Goal: Task Accomplishment & Management: Complete application form

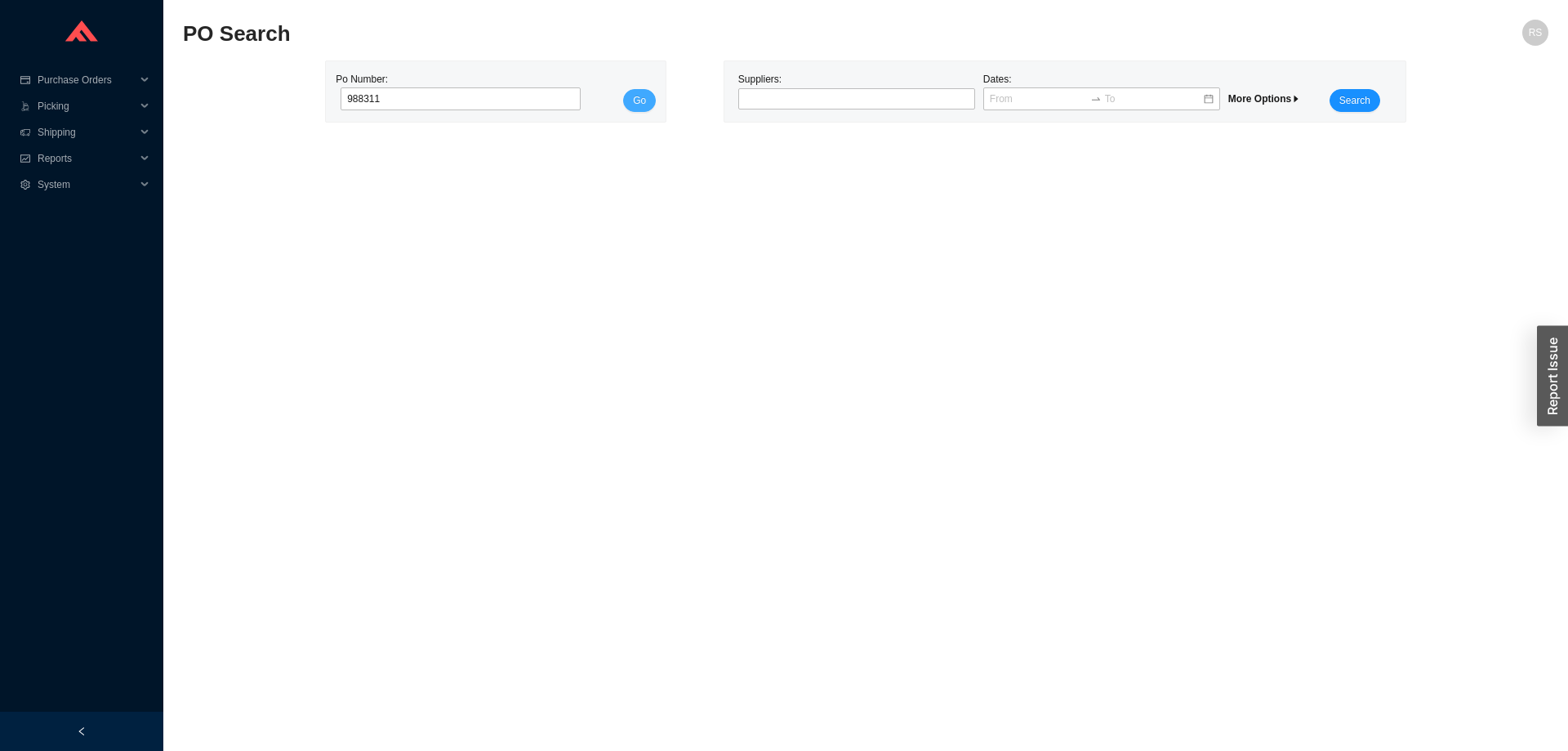
type input "988311"
click at [638, 107] on span "Go" at bounding box center [639, 101] width 13 height 17
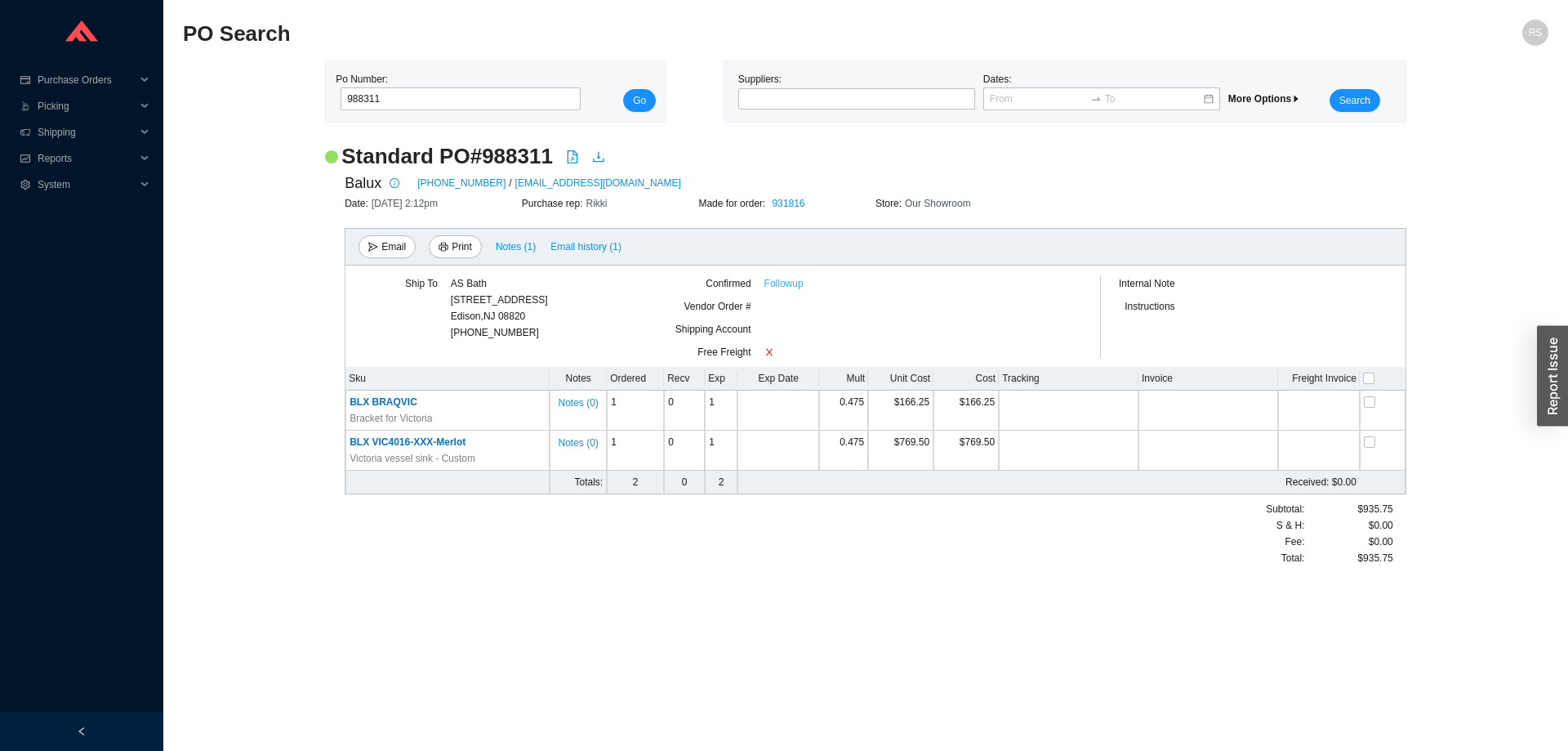
click at [786, 283] on link "Followup" at bounding box center [783, 284] width 39 height 17
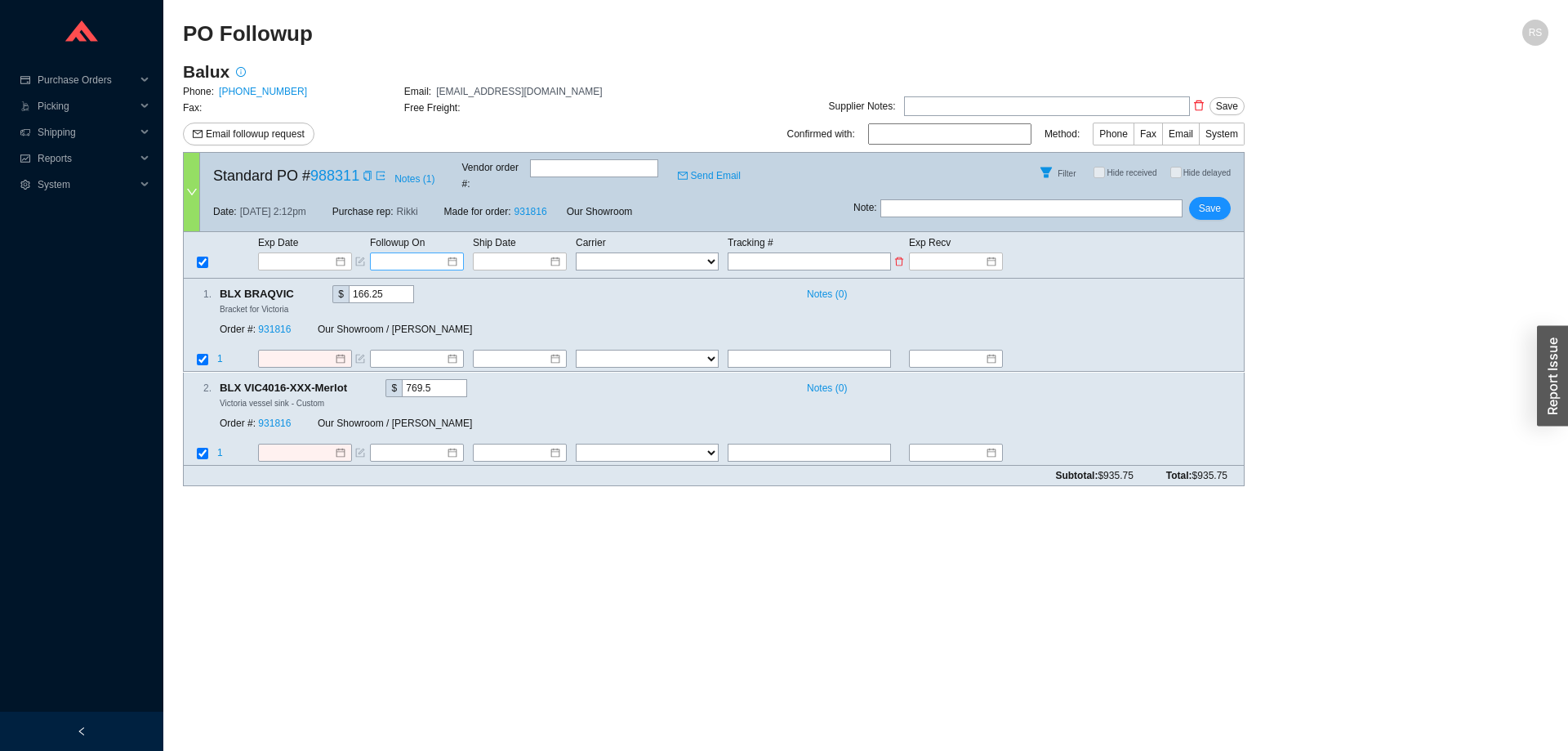
click at [435, 253] on input at bounding box center [411, 261] width 69 height 17
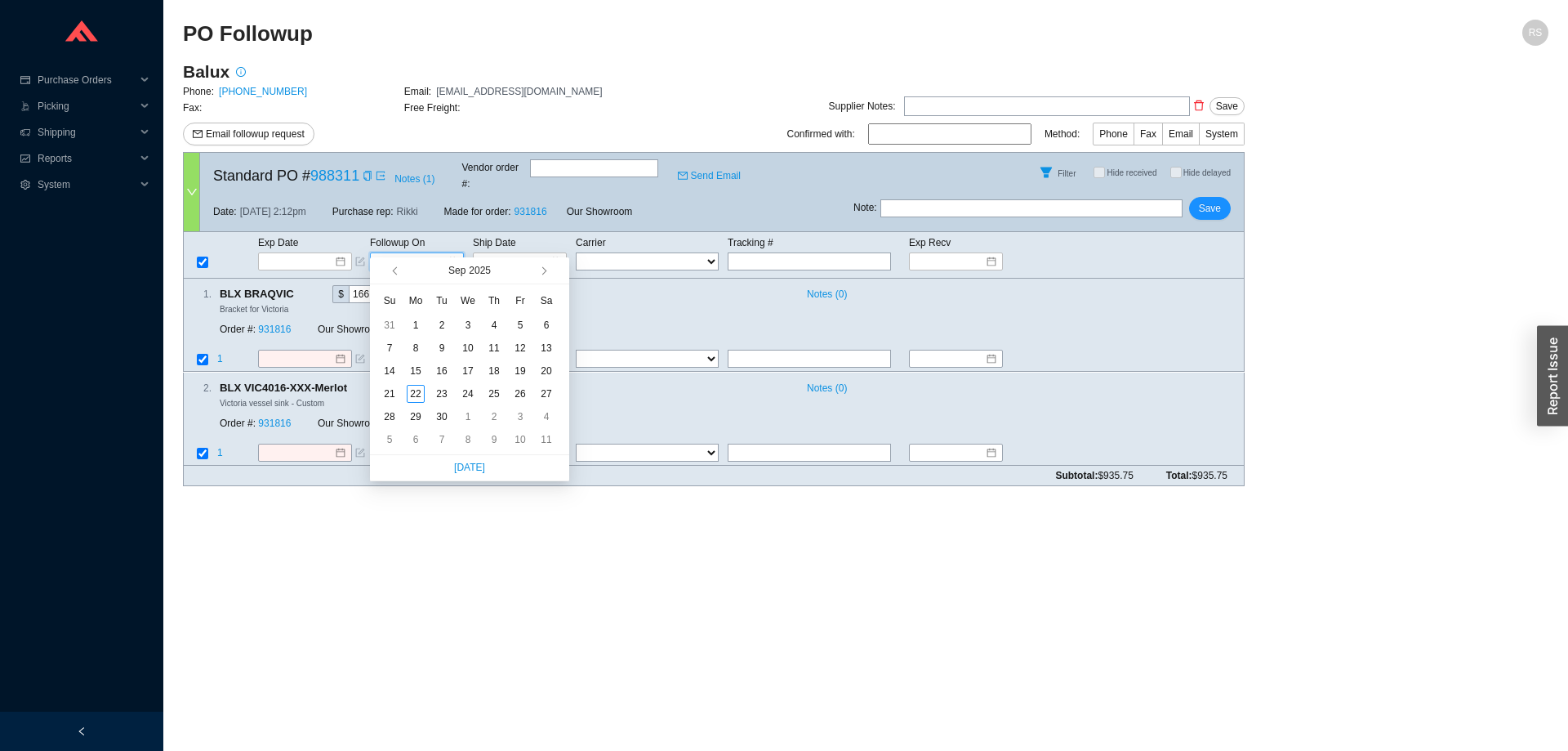
type input "[DATE]"
click at [544, 266] on button "button" at bounding box center [543, 270] width 16 height 26
click at [544, 265] on button "button" at bounding box center [543, 270] width 16 height 26
type input "[DATE]"
click at [386, 391] on div "16" at bounding box center [390, 394] width 18 height 18
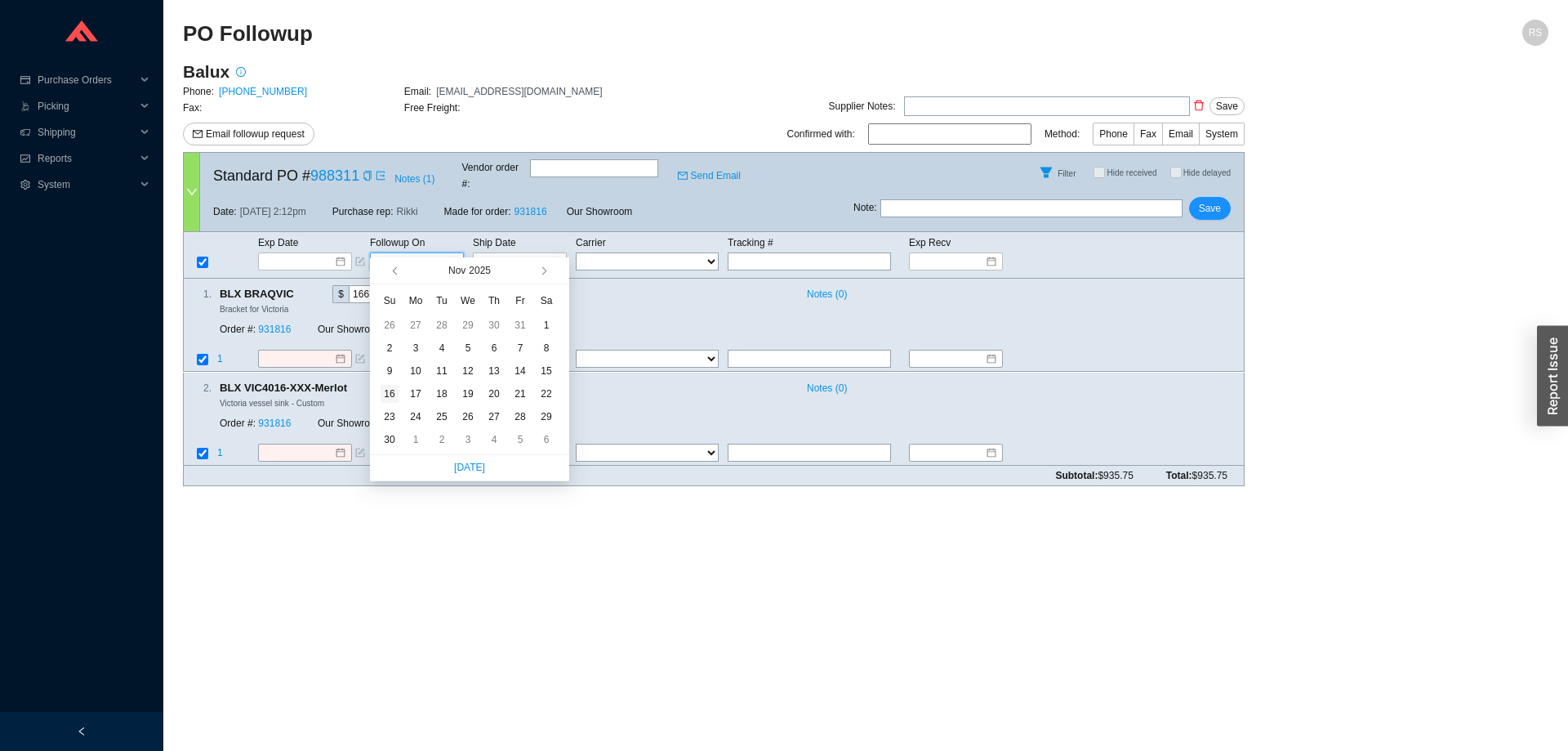
type input "[DATE]"
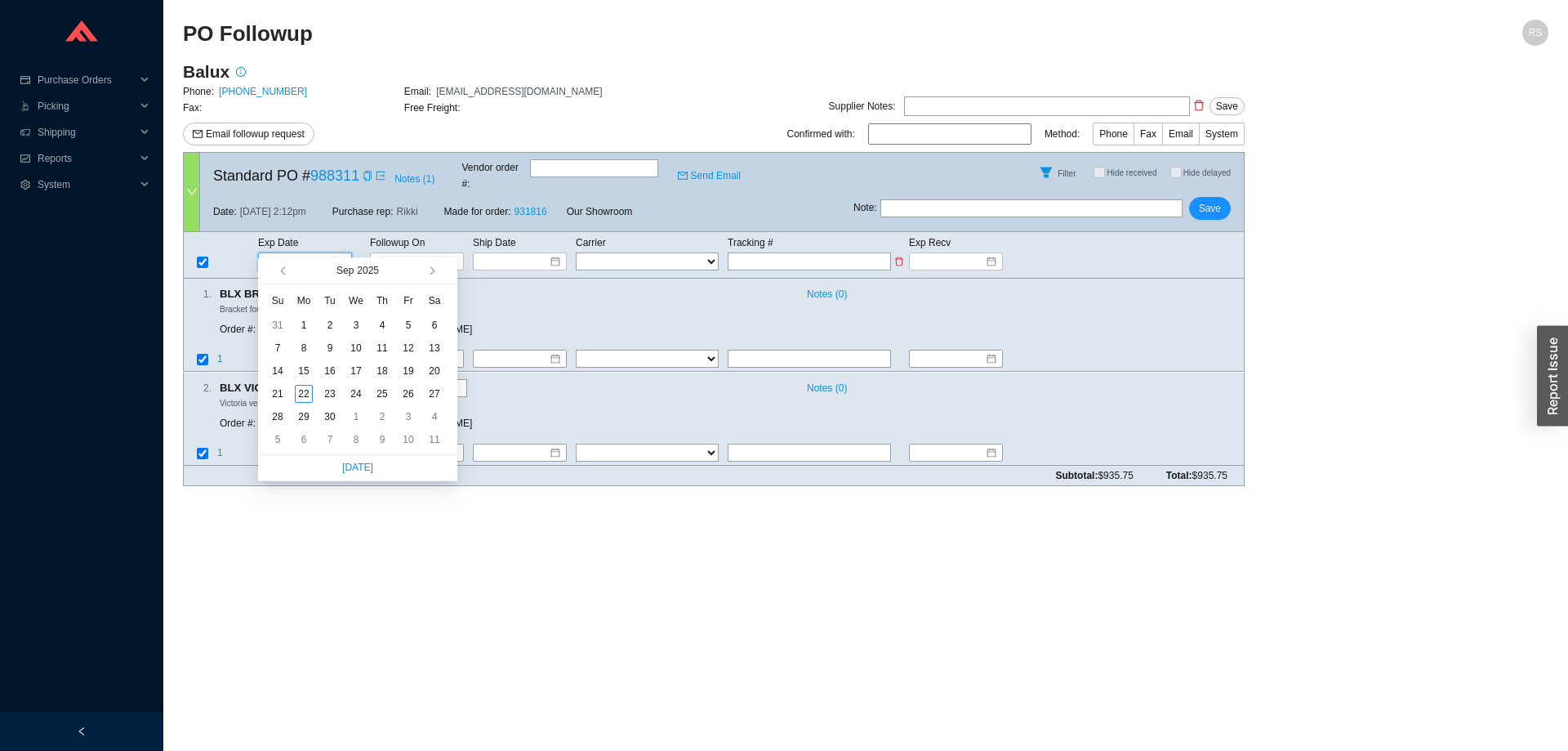
click at [299, 253] on input at bounding box center [299, 261] width 69 height 17
type input "[DATE]"
click at [431, 268] on button "button" at bounding box center [431, 270] width 16 height 26
type input "[DATE]"
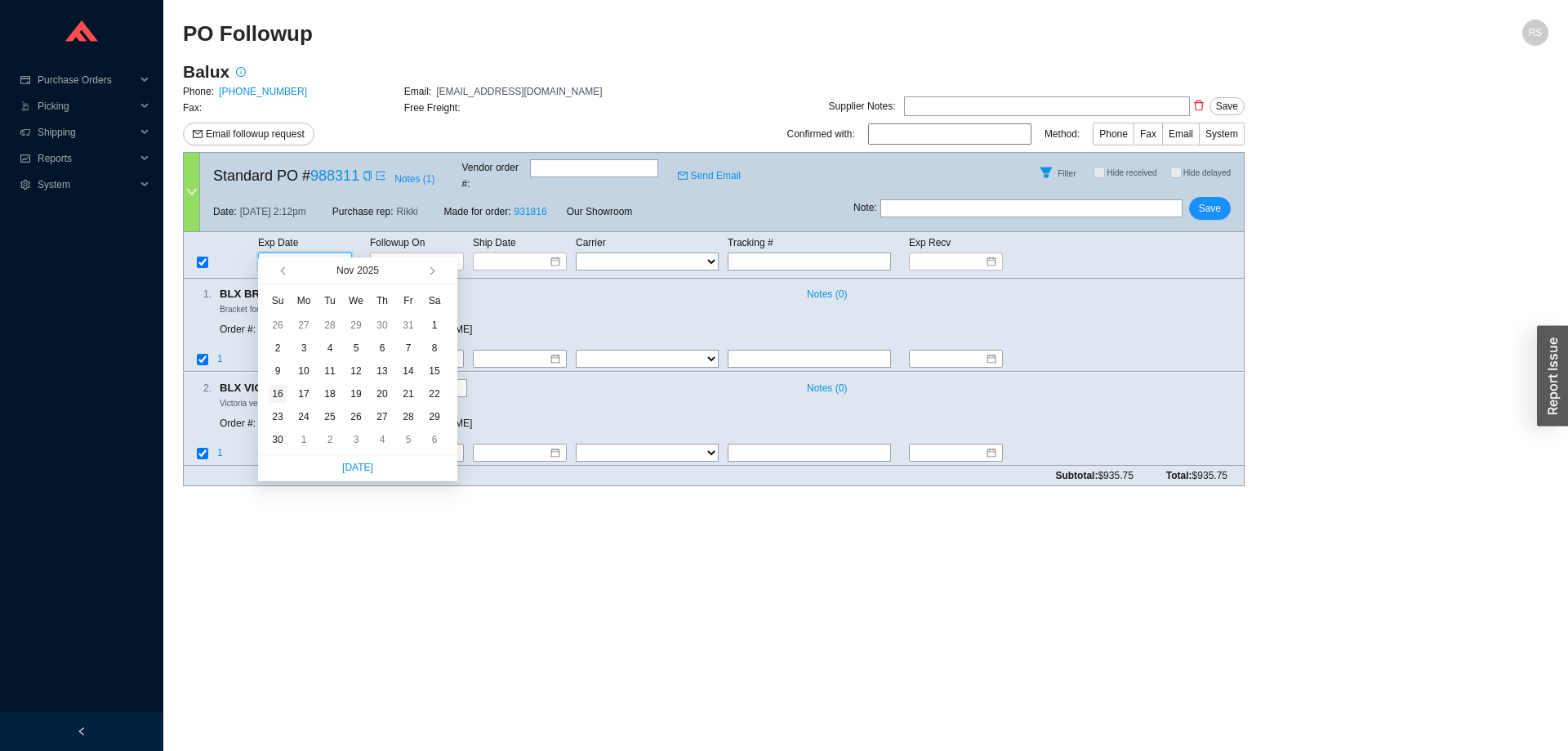
click at [281, 390] on div "16" at bounding box center [278, 394] width 18 height 18
type input "[DATE]"
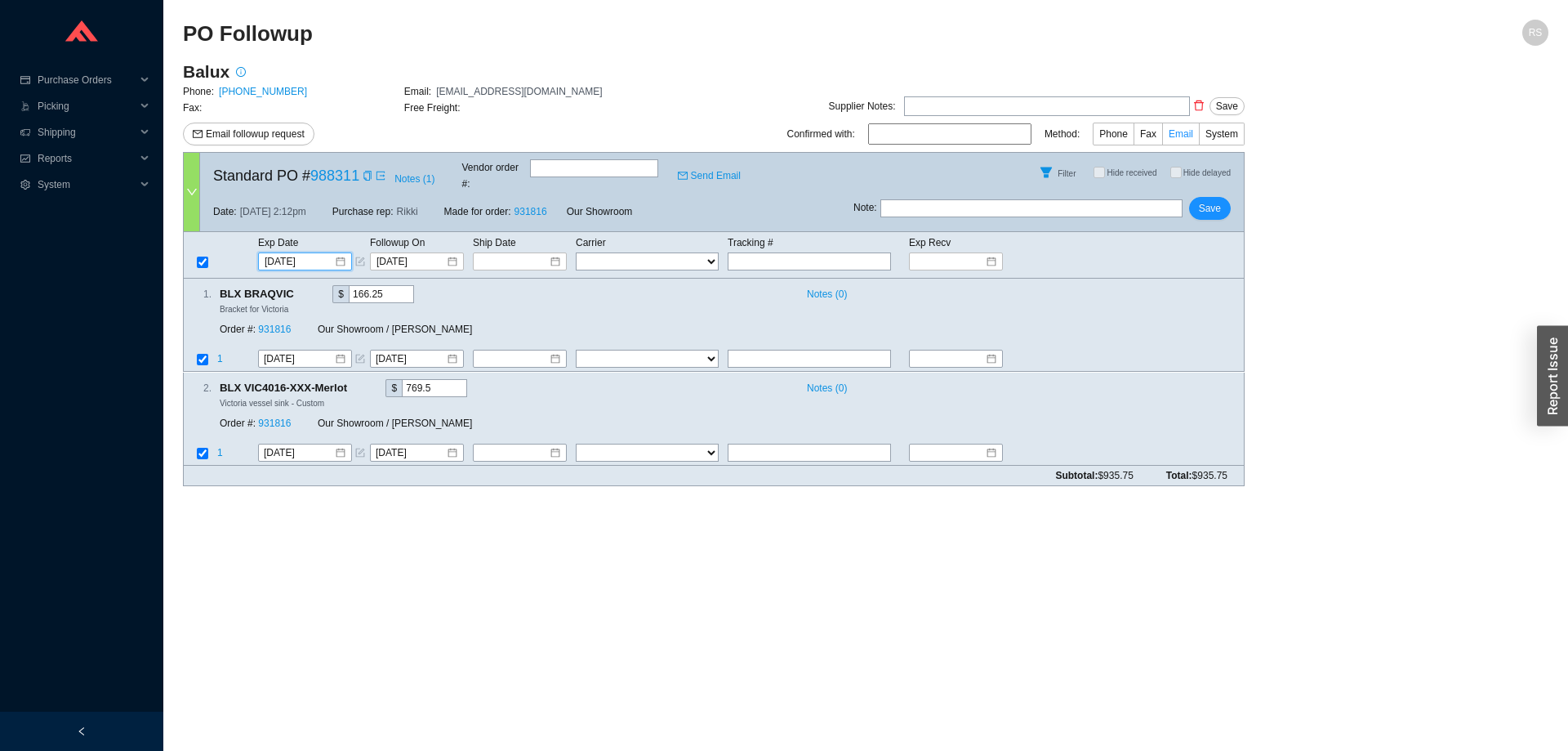
click at [1182, 138] on span "Email" at bounding box center [1181, 134] width 25 height 12
click at [1199, 137] on input "Email" at bounding box center [1199, 137] width 0 height 0
click at [925, 140] on input at bounding box center [950, 134] width 164 height 22
type input "K"
type input "Krystel"
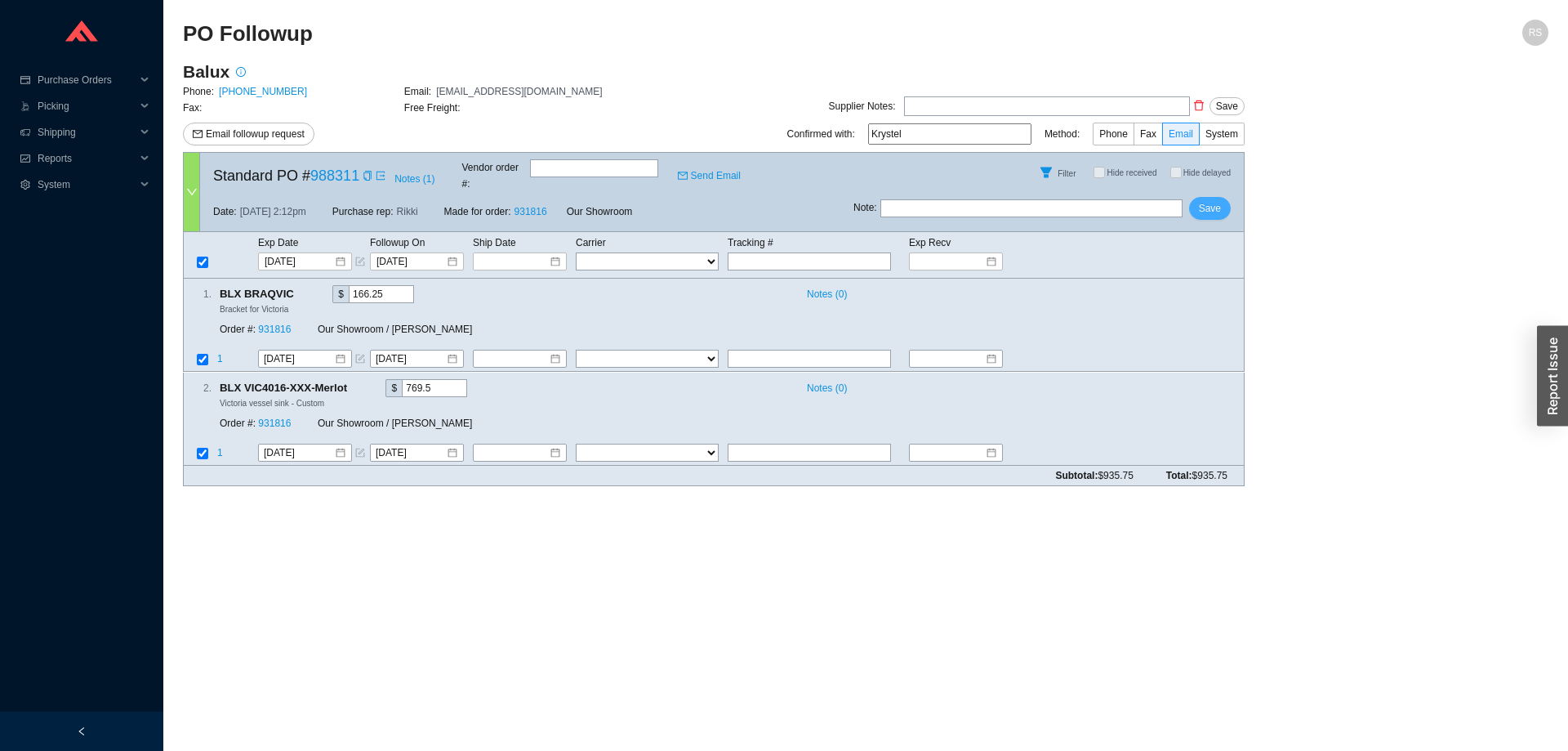
click at [1215, 200] on span "Save" at bounding box center [1210, 208] width 22 height 17
